Goal: Entertainment & Leisure: Browse casually

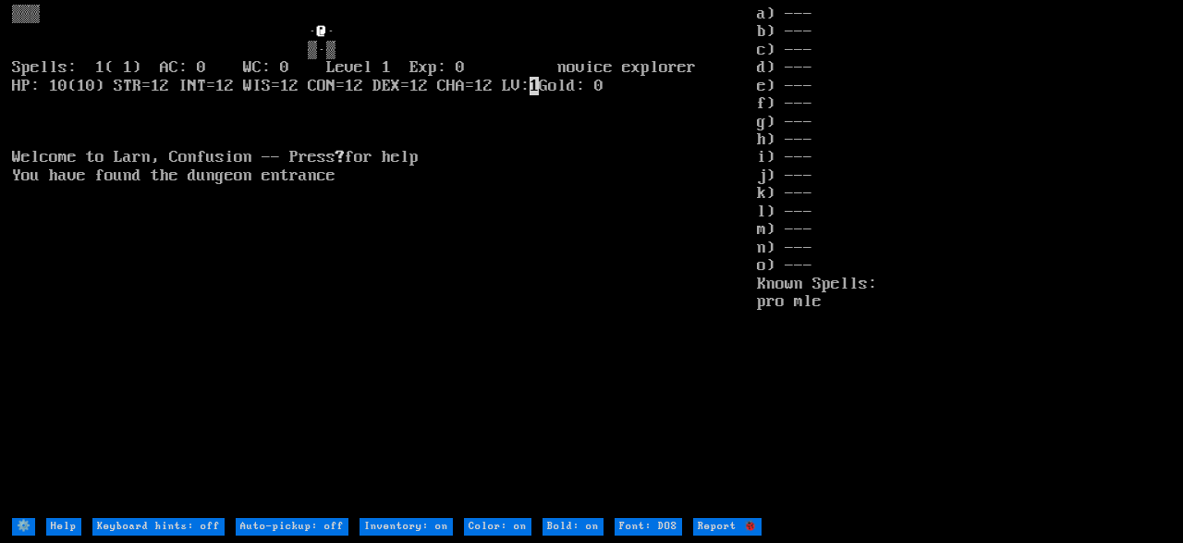
drag, startPoint x: 615, startPoint y: 338, endPoint x: 632, endPoint y: 463, distance: 126.0
click at [632, 463] on larn "@ · ▒·▒ Spells: 1( 1) AC: 0 WC: 0 Level 1 Exp: 0 novice explorer HP: 10(10) STR…" at bounding box center [384, 261] width 745 height 510
